Goal: Task Accomplishment & Management: Manage account settings

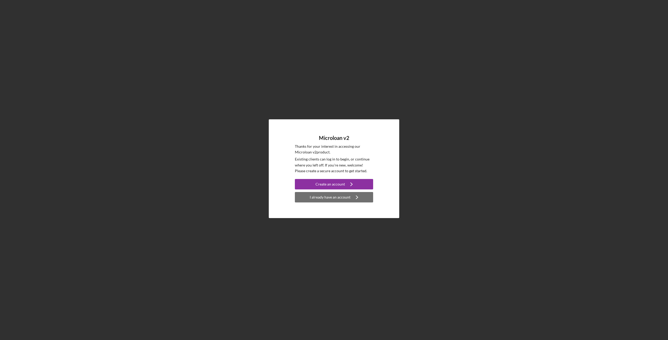
click at [320, 199] on div "I already have an account" at bounding box center [330, 197] width 41 height 10
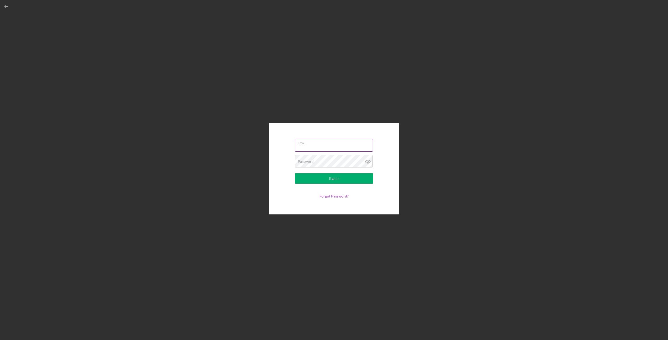
click at [321, 148] on input "Email" at bounding box center [334, 145] width 78 height 13
type input "[PERSON_NAME][EMAIL_ADDRESS][DOMAIN_NAME]"
click at [324, 161] on div "Password Required" at bounding box center [334, 161] width 78 height 13
click at [324, 161] on div "Password Required" at bounding box center [334, 161] width 78 height 15
click at [333, 198] on link "Forgot Password?" at bounding box center [333, 197] width 29 height 4
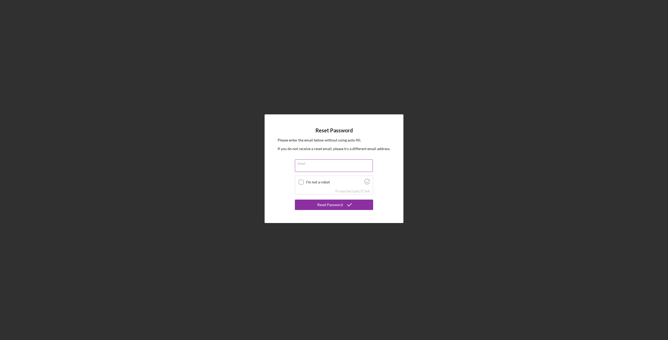
click at [313, 167] on input "Email" at bounding box center [334, 166] width 78 height 13
type input "[PERSON_NAME][EMAIL_ADDRESS][DOMAIN_NAME]"
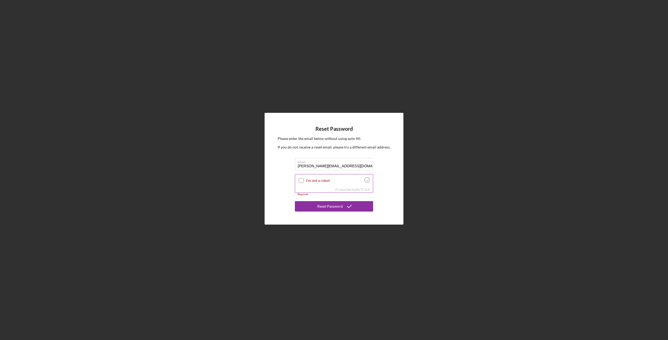
click at [300, 181] on input "I'm not a robot" at bounding box center [301, 180] width 5 height 5
checkbox input "true"
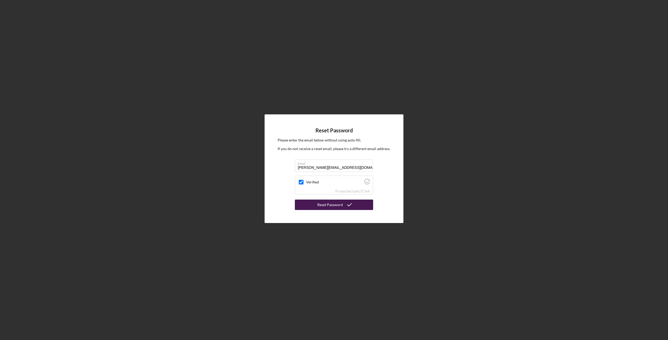
click at [326, 207] on div "Reset Password" at bounding box center [330, 205] width 26 height 10
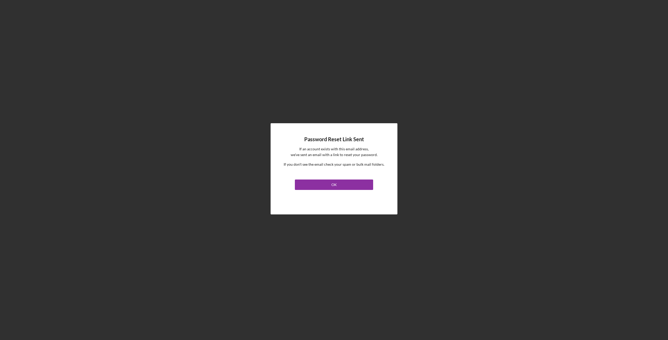
click at [304, 204] on div "Password Reset Link Sent If an account exists with this email address, we've se…" at bounding box center [333, 168] width 127 height 91
click at [307, 181] on button "OK" at bounding box center [334, 185] width 78 height 10
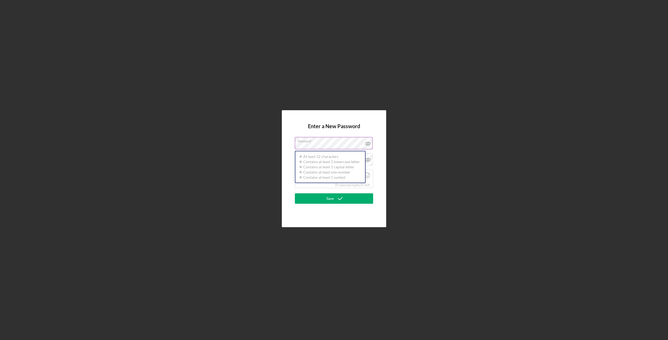
click at [308, 142] on label "Password" at bounding box center [335, 140] width 75 height 6
click at [309, 142] on label "Password" at bounding box center [306, 144] width 16 height 4
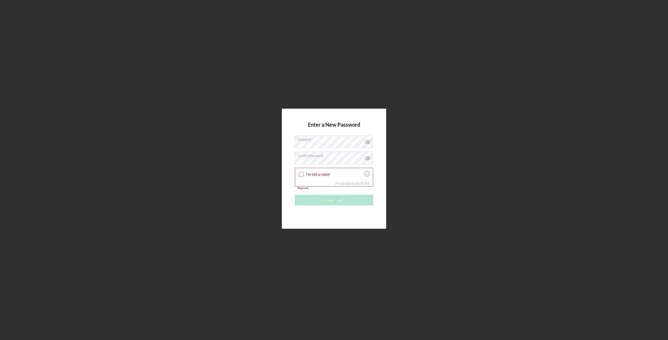
click at [301, 174] on input "I'm not a robot" at bounding box center [301, 174] width 5 height 5
checkbox input "true"
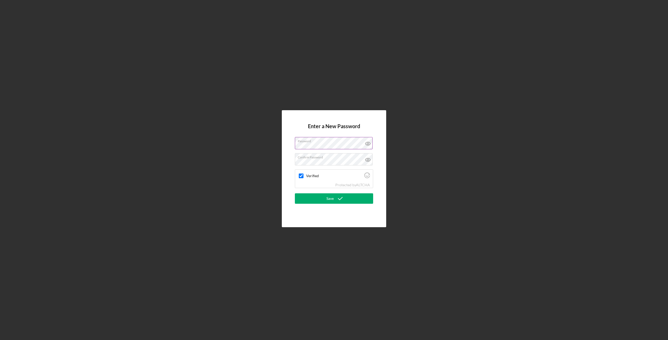
click at [370, 144] on icon at bounding box center [367, 143] width 5 height 3
click at [334, 197] on icon "submit" at bounding box center [340, 198] width 13 height 13
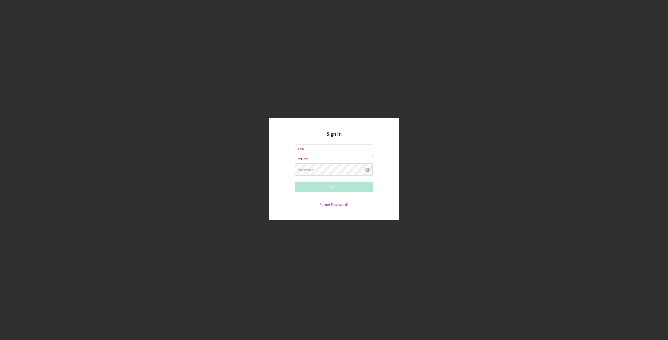
type input "[PERSON_NAME][EMAIL_ADDRESS][DOMAIN_NAME]"
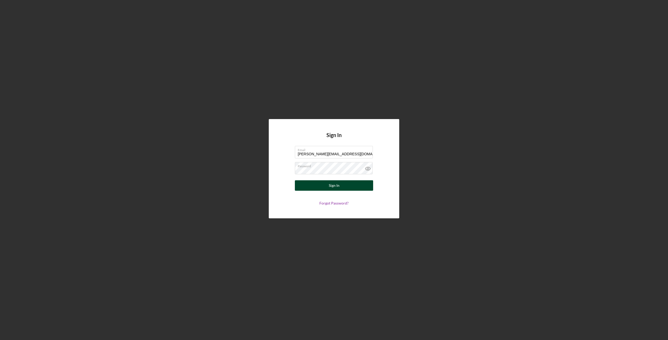
click at [330, 187] on div "Sign In" at bounding box center [334, 185] width 11 height 10
